Goal: Task Accomplishment & Management: Use online tool/utility

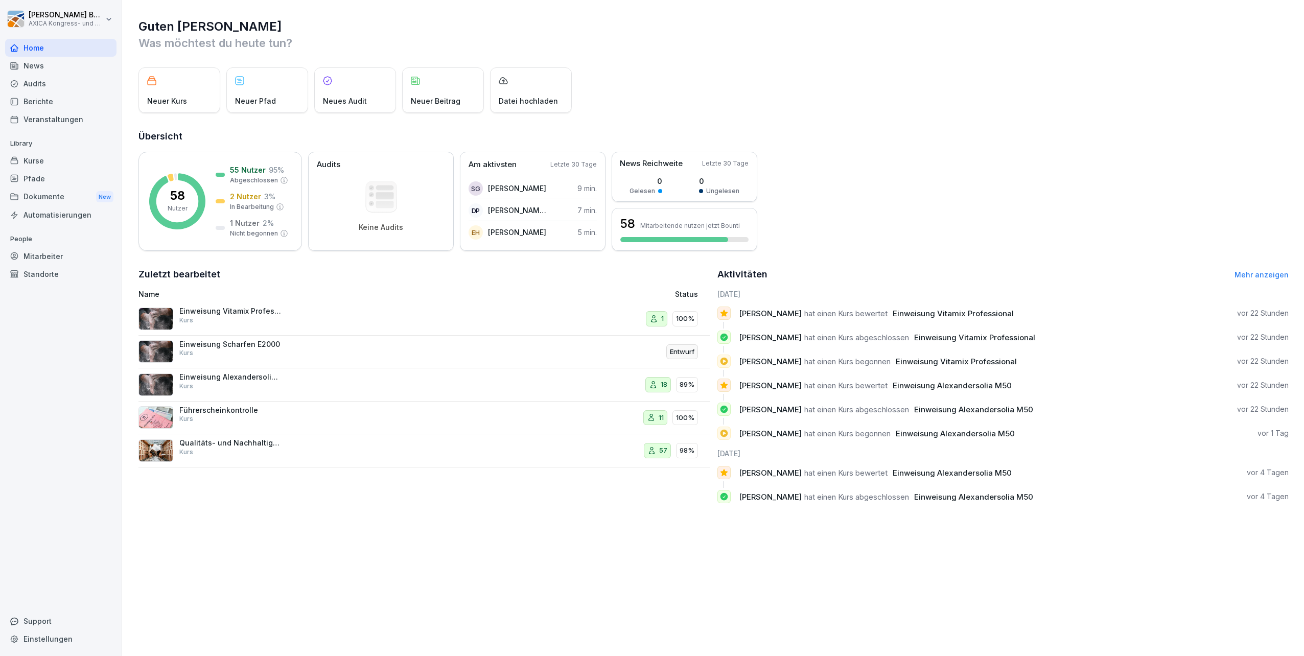
click at [56, 155] on div "Kurse" at bounding box center [60, 161] width 111 height 18
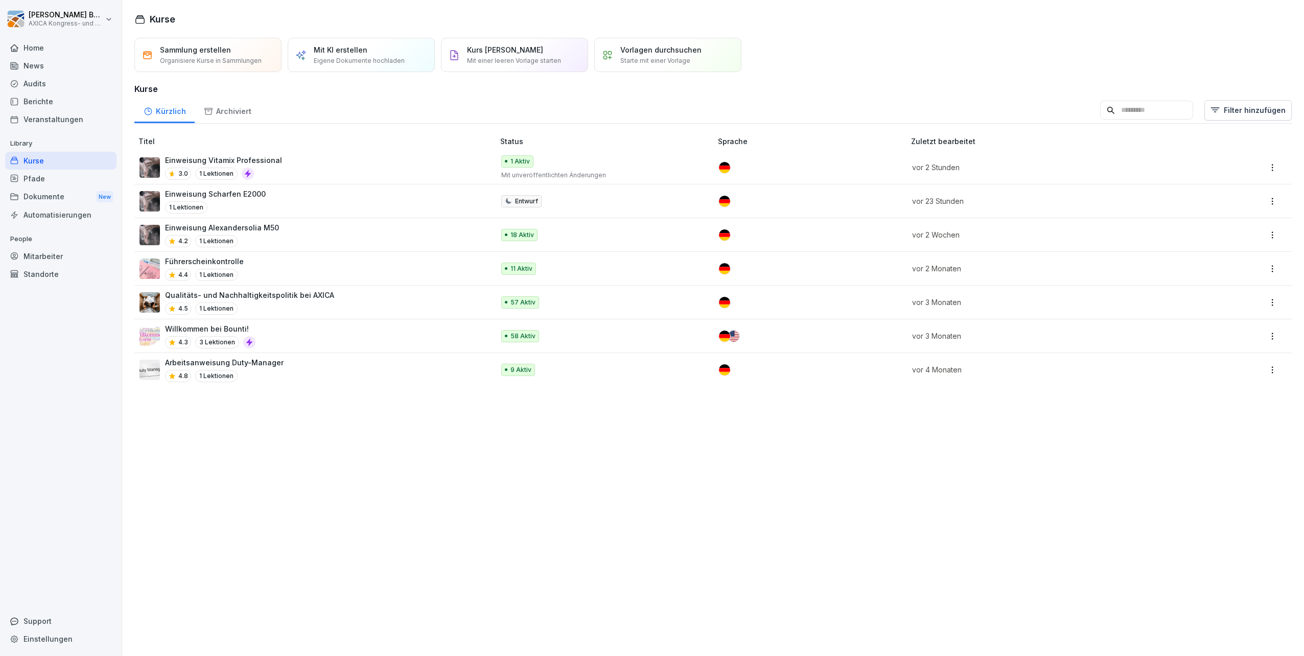
click at [510, 57] on p "Mit einer leeren Vorlage starten" at bounding box center [514, 60] width 94 height 9
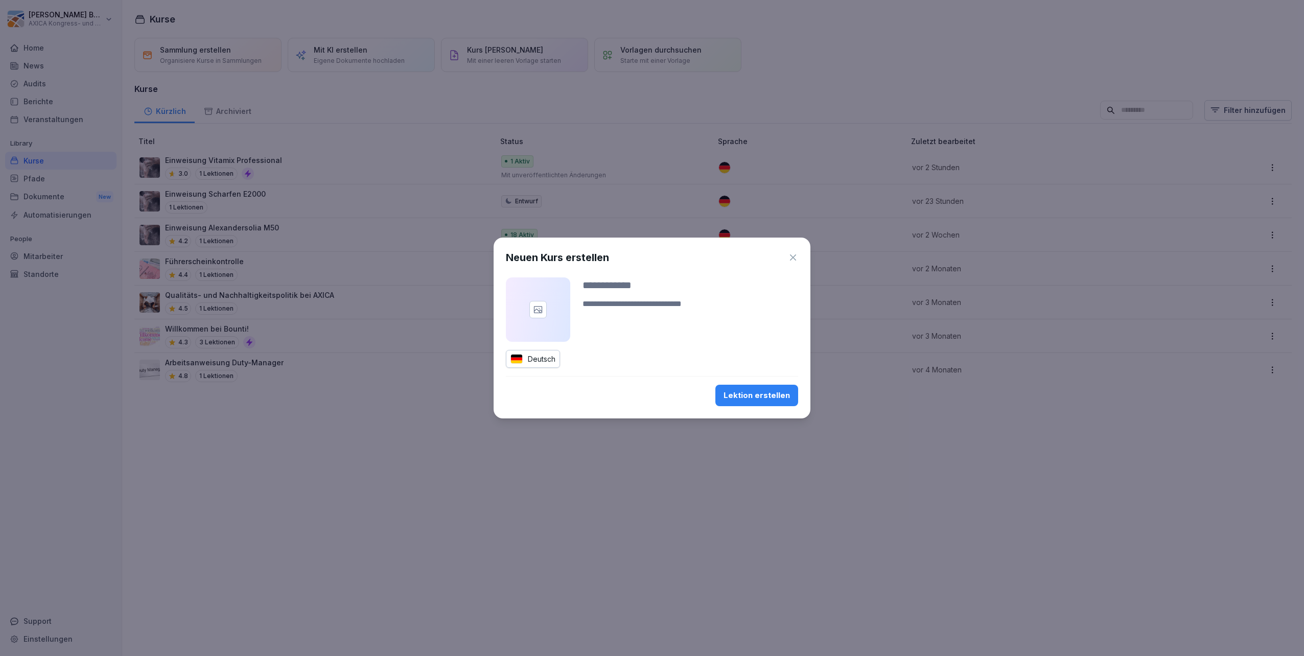
click at [632, 276] on div "Neuen Kurs erstellen Deutsch Lektion erstellen" at bounding box center [651, 328] width 317 height 181
click at [635, 285] on input at bounding box center [690, 284] width 216 height 15
type input "**********"
click at [630, 304] on textarea at bounding box center [690, 310] width 216 height 25
click at [521, 311] on div at bounding box center [538, 309] width 64 height 64
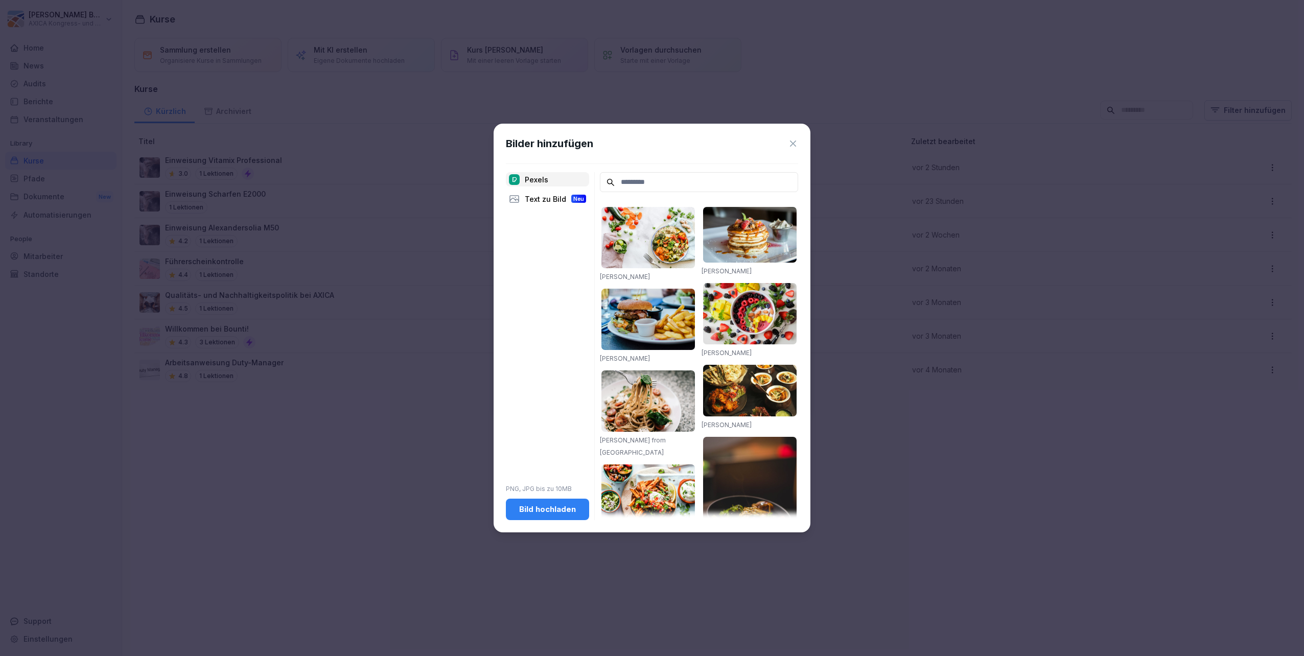
click at [529, 200] on div "Text zu Bild Neu" at bounding box center [547, 199] width 83 height 14
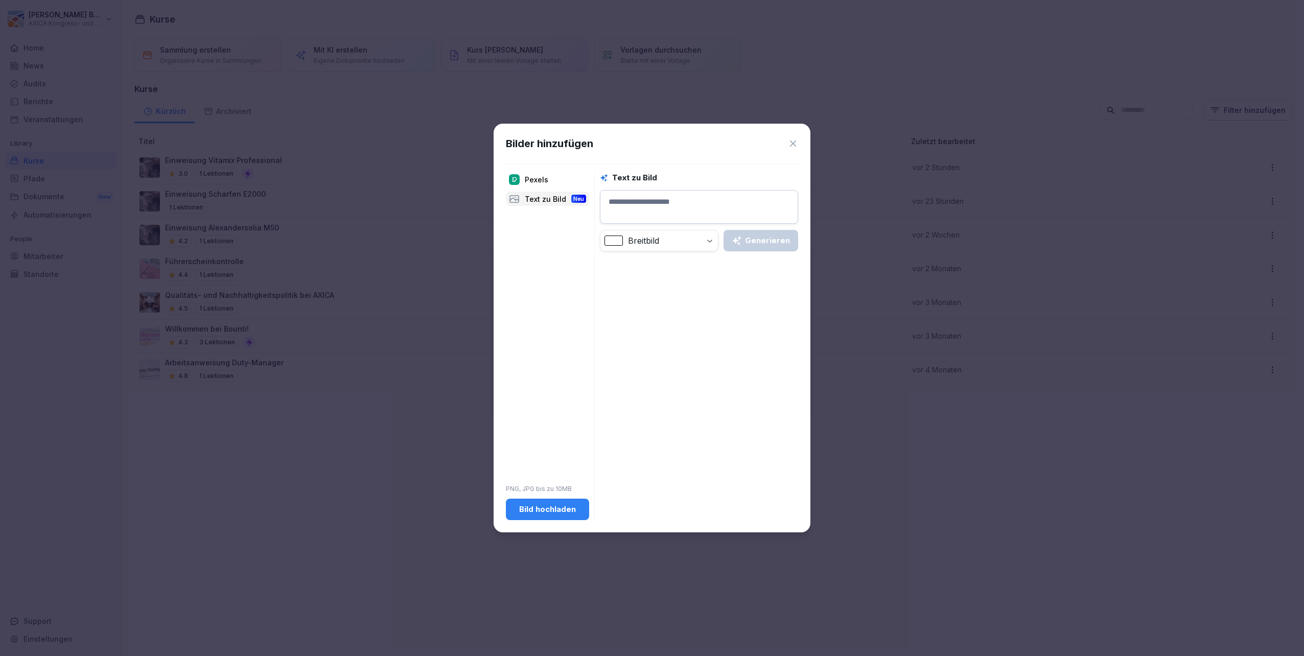
click at [539, 177] on div "Pexels" at bounding box center [547, 179] width 83 height 14
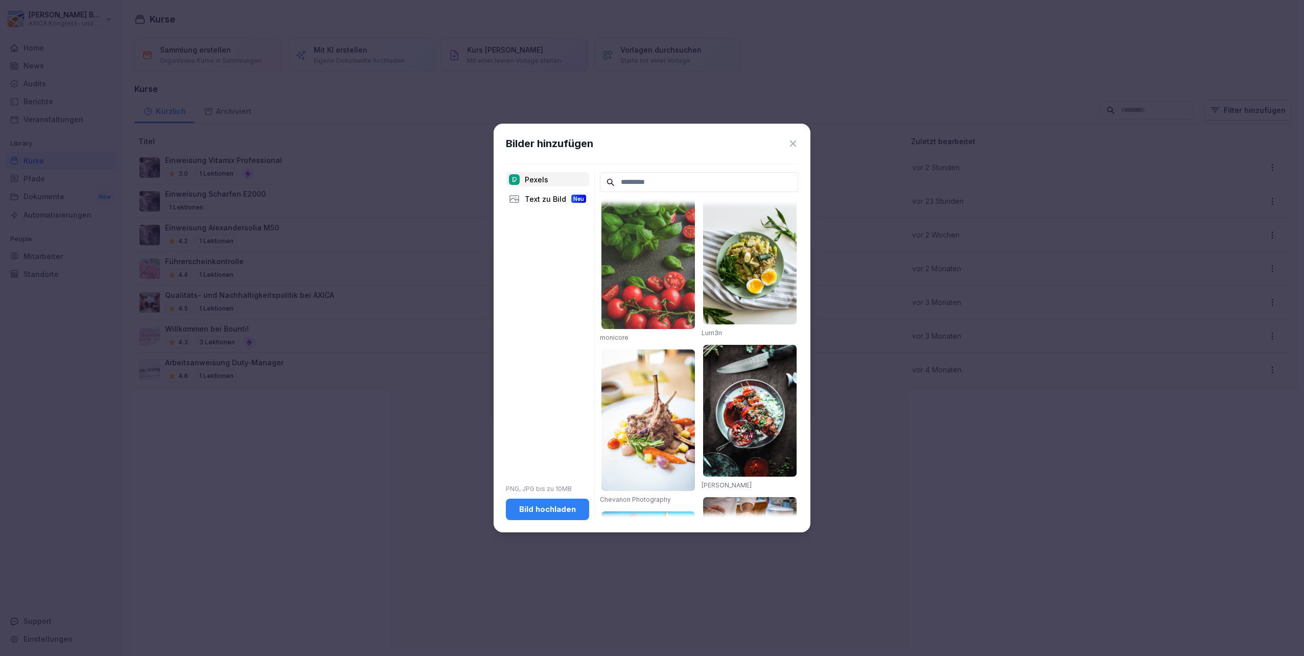
scroll to position [1152, 0]
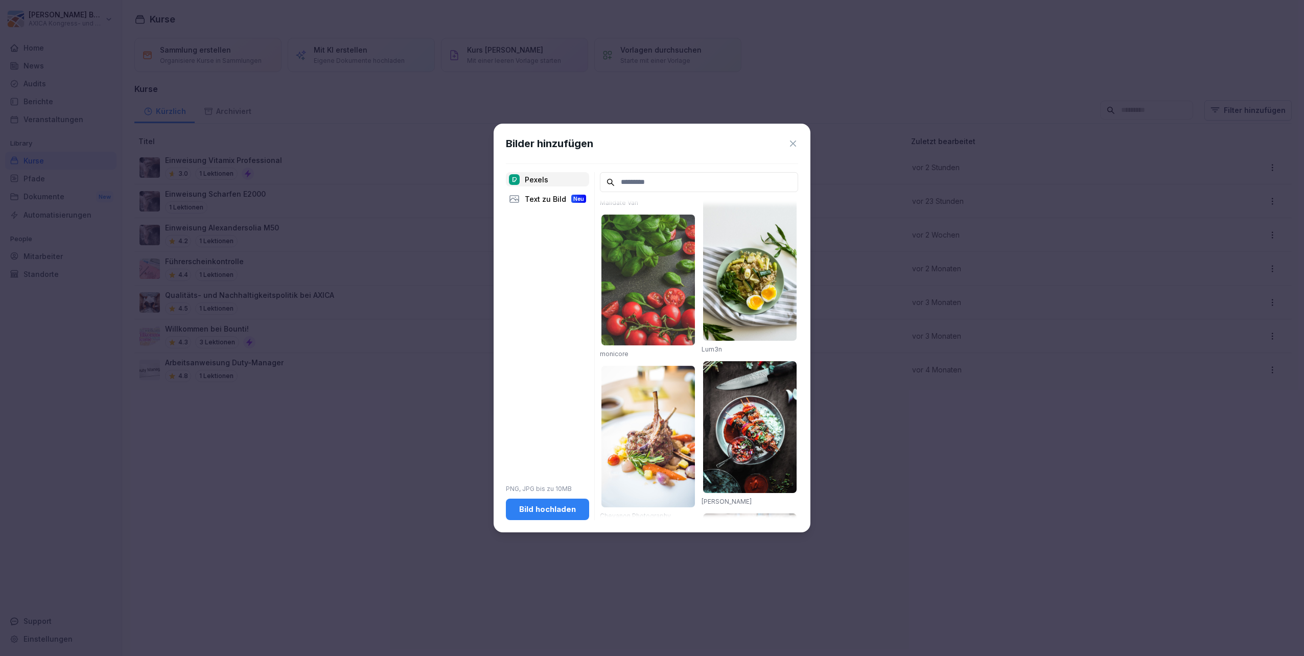
click at [538, 508] on div "Bild hochladen" at bounding box center [547, 509] width 67 height 11
